Goal: Communication & Community: Connect with others

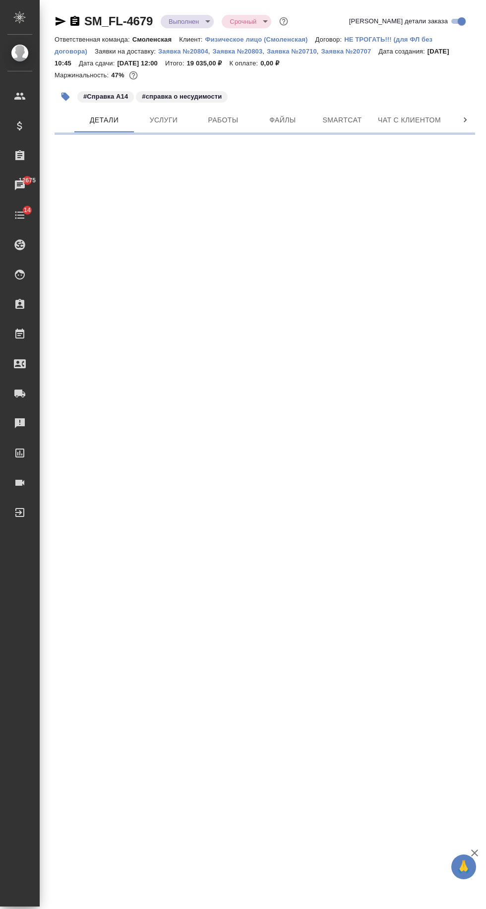
select select "RU"
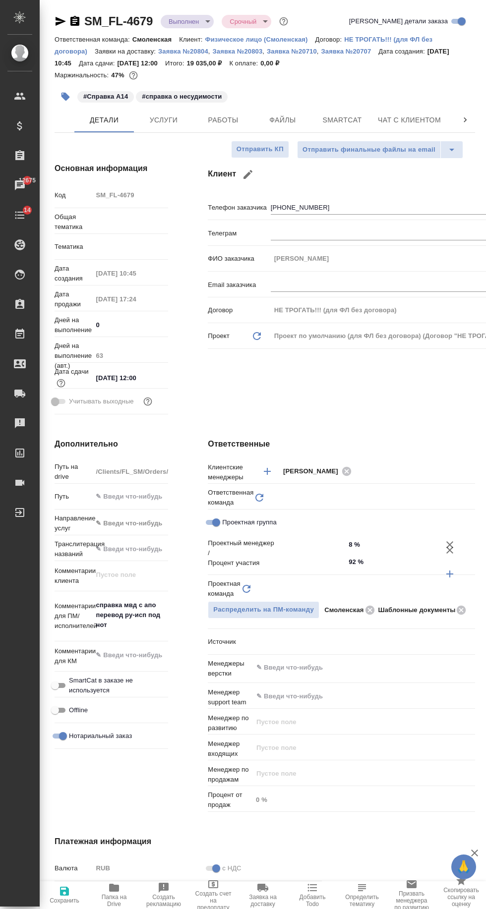
type textarea "x"
type input "Шаблонные документы"
type input "[PERSON_NAME]"
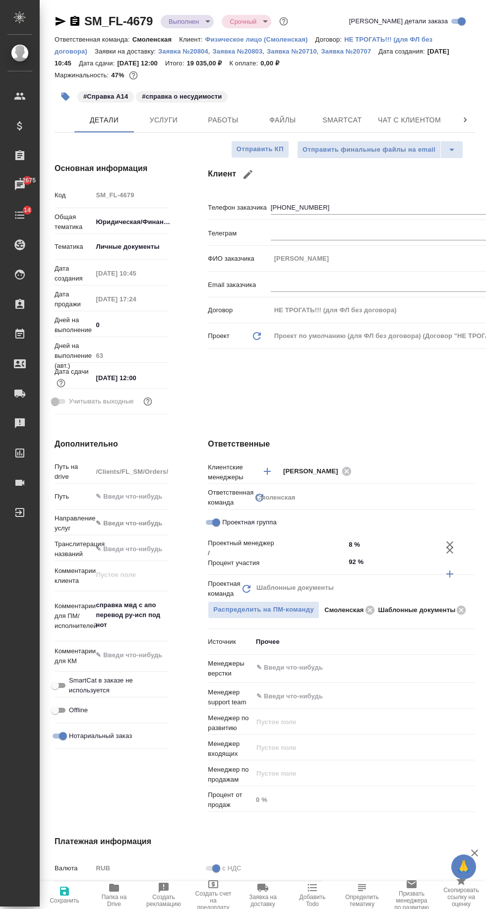
type input "[PERSON_NAME]"
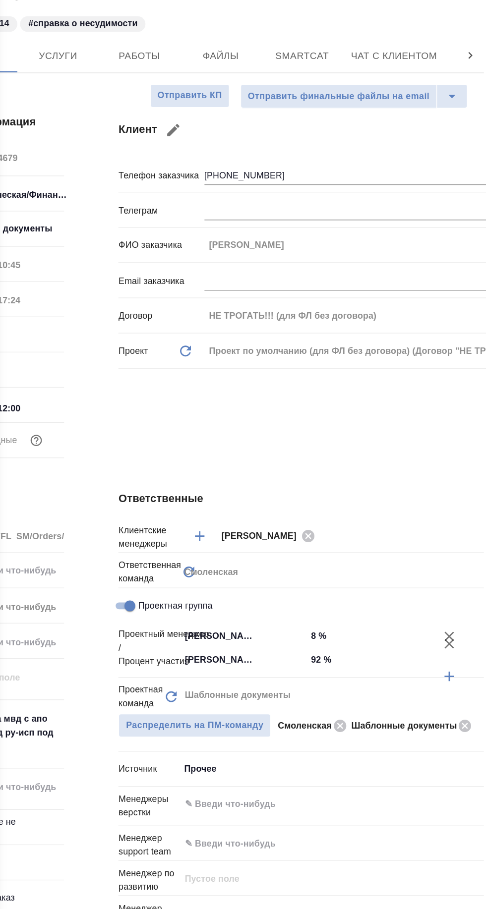
scroll to position [0, 77]
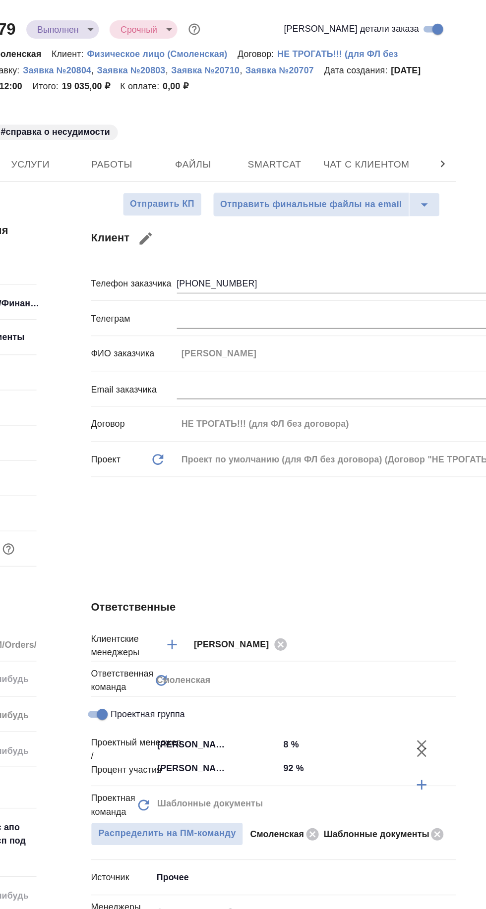
click at [341, 121] on span "Чат с клиентом" at bounding box center [332, 120] width 63 height 12
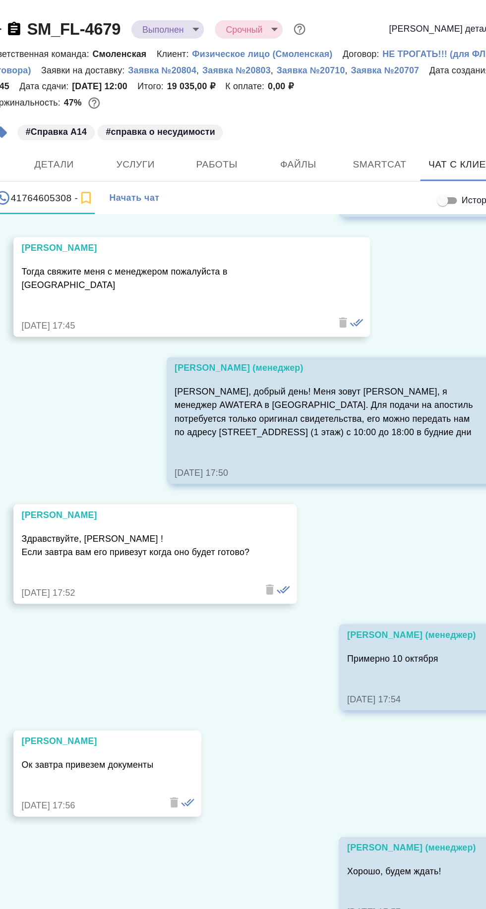
scroll to position [13036, 0]
